Goal: Use online tool/utility: Utilize a website feature to perform a specific function

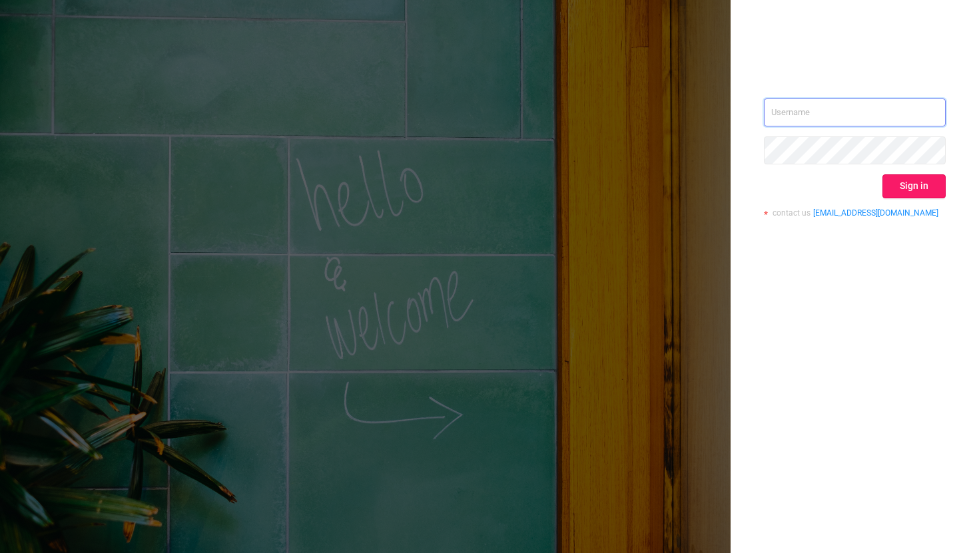
type input "[EMAIL_ADDRESS][DOMAIN_NAME]"
click at [910, 186] on button "Sign in" at bounding box center [913, 186] width 63 height 24
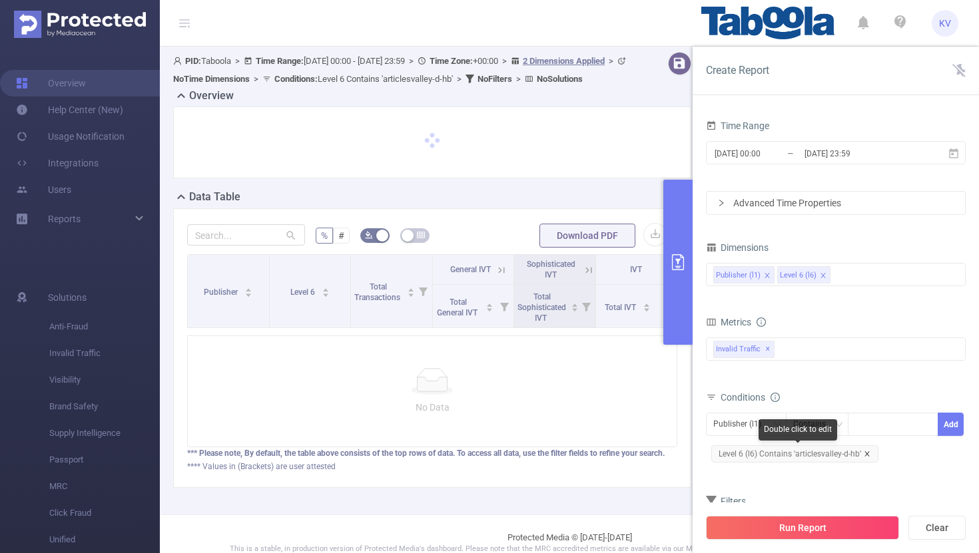
click at [865, 453] on icon "icon: close" at bounding box center [866, 453] width 5 height 5
click at [864, 427] on div at bounding box center [892, 425] width 77 height 22
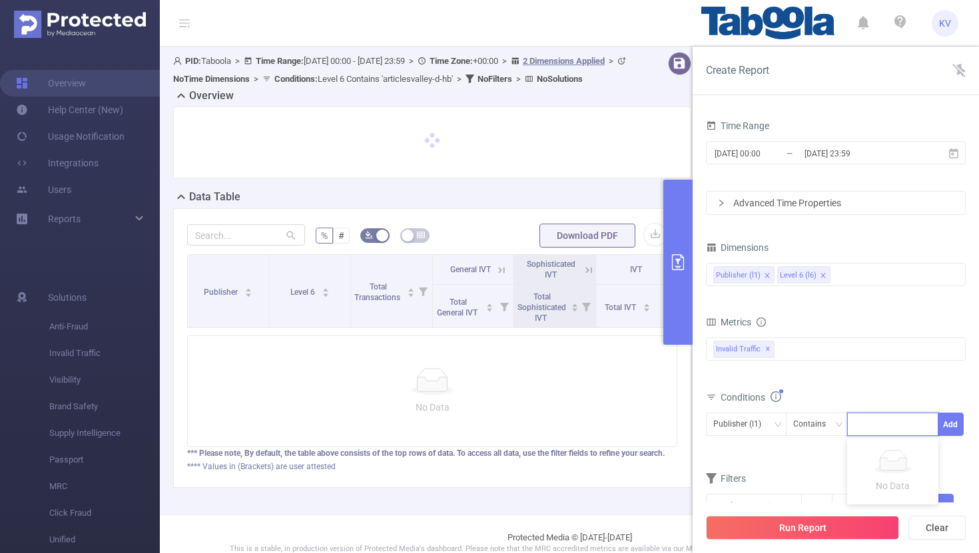
paste input "livenews-americanroulette"
type input "livenews-americanroulette"
click at [892, 449] on li "livenews-americanroulette" at bounding box center [916, 451] width 138 height 21
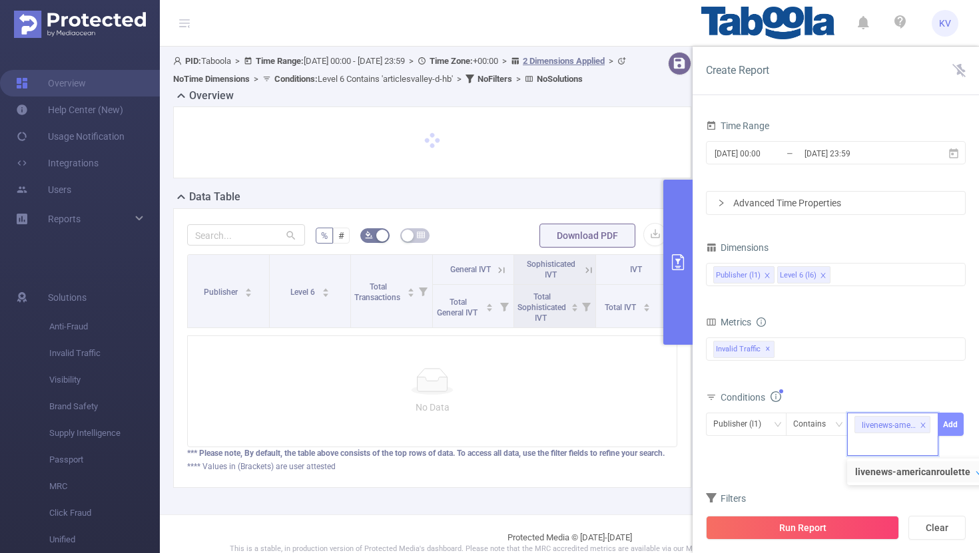
click at [954, 432] on button "Add" at bounding box center [951, 424] width 26 height 23
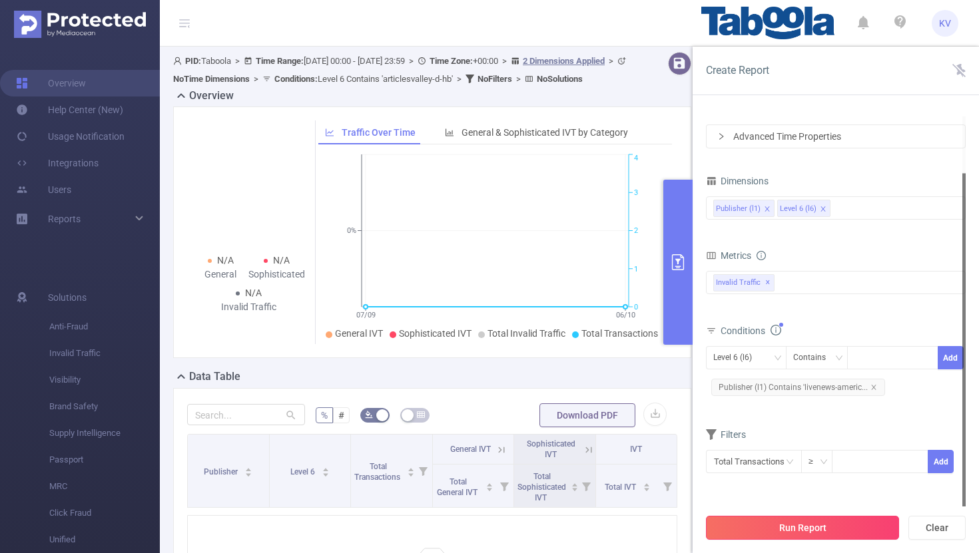
click at [814, 524] on button "Run Report" at bounding box center [802, 528] width 193 height 24
